Goal: Check status: Check status

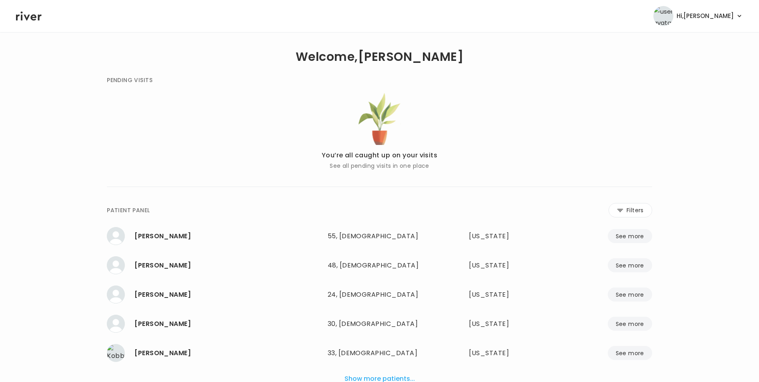
drag, startPoint x: 632, startPoint y: 206, endPoint x: 447, endPoint y: 201, distance: 184.6
click at [632, 206] on button "Filters" at bounding box center [631, 210] width 44 height 14
click at [434, 209] on input "name" at bounding box center [356, 211] width 255 height 17
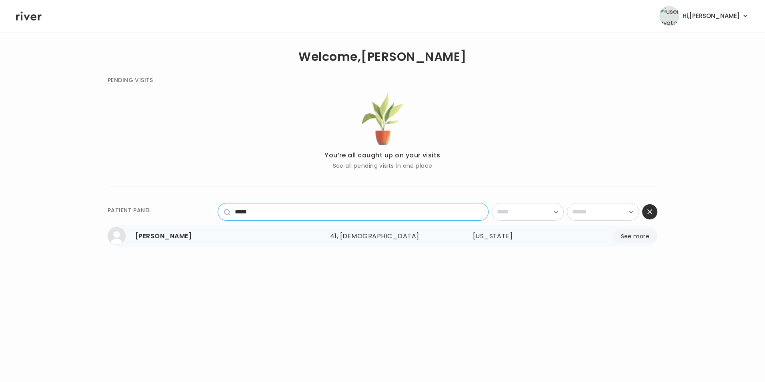
type input "*****"
click at [629, 239] on button "See more" at bounding box center [635, 236] width 44 height 14
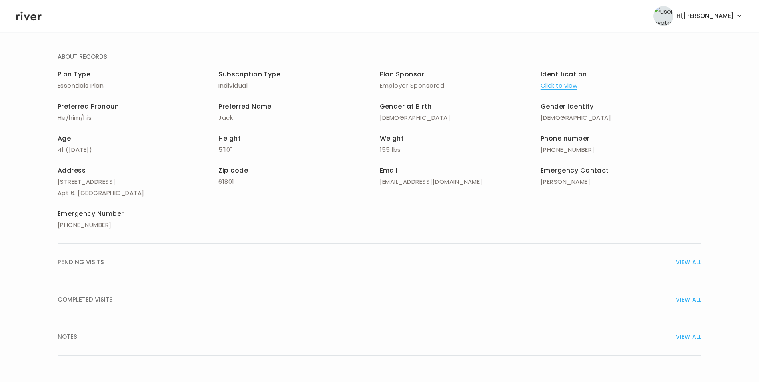
scroll to position [57, 0]
click at [688, 295] on span "VIEW ALL" at bounding box center [689, 298] width 26 height 11
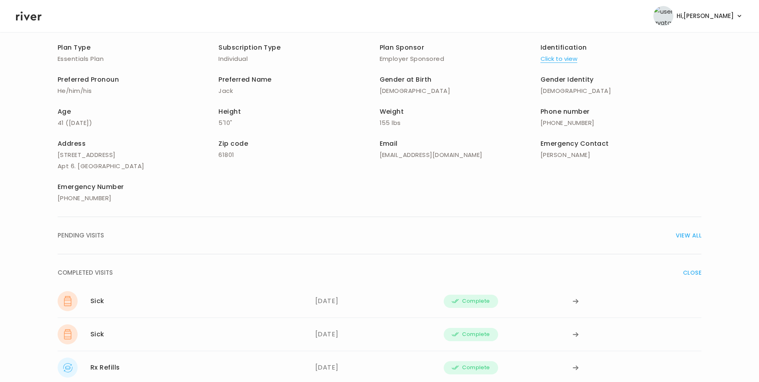
scroll to position [97, 0]
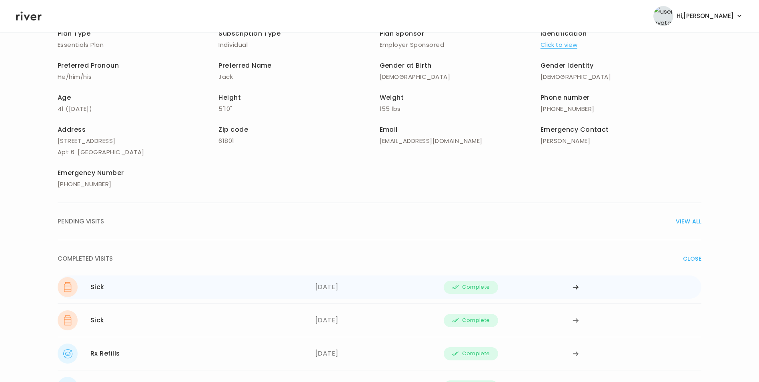
click at [571, 288] on div "Complete" at bounding box center [508, 287] width 129 height 20
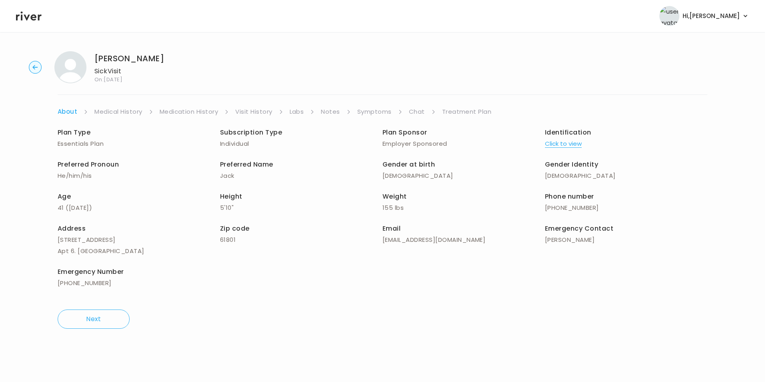
click at [377, 112] on link "Symptoms" at bounding box center [374, 111] width 34 height 11
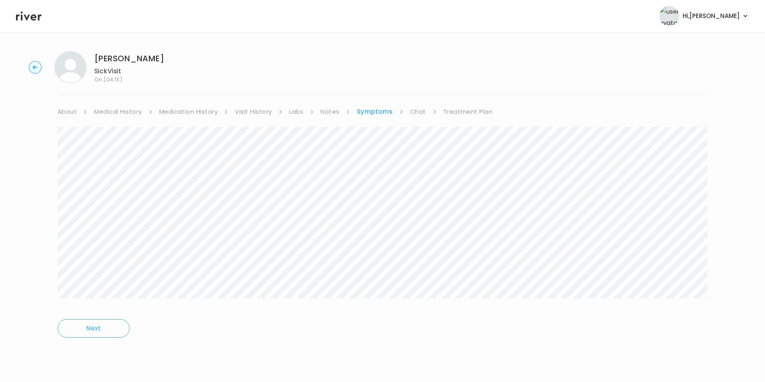
click at [487, 114] on link "Treatment Plan" at bounding box center [468, 111] width 50 height 11
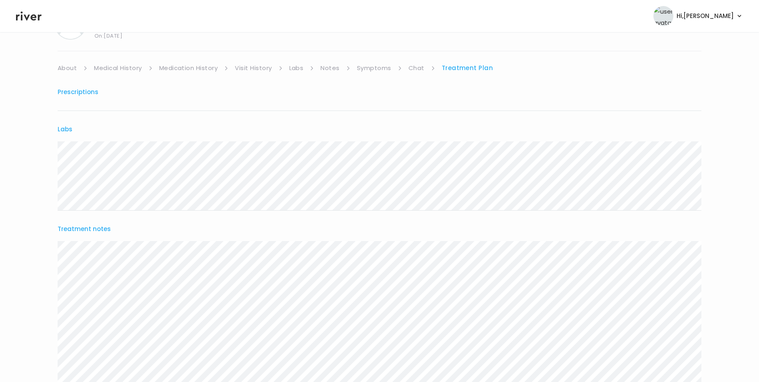
scroll to position [25, 0]
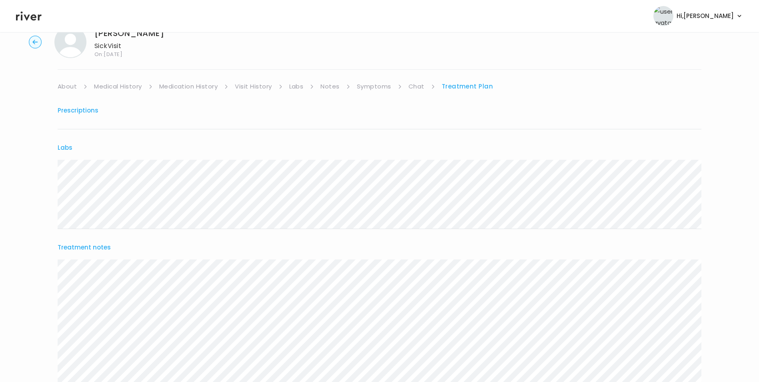
click at [421, 80] on div "[PERSON_NAME] Visit On: [DATE] About Medical History Medication History Visit H…" at bounding box center [379, 254] width 759 height 469
click at [417, 86] on link "Chat" at bounding box center [417, 86] width 16 height 11
click at [379, 85] on link "Symptoms" at bounding box center [374, 86] width 34 height 11
